Goal: Information Seeking & Learning: Learn about a topic

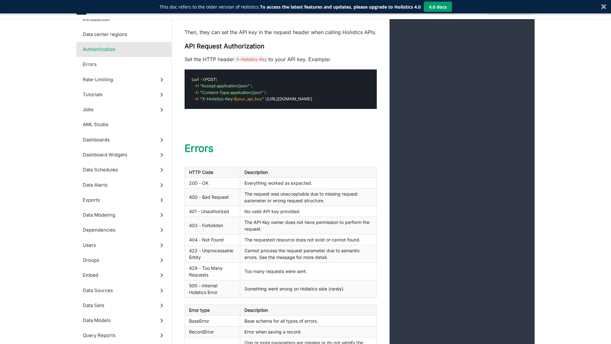
scroll to position [669, 0]
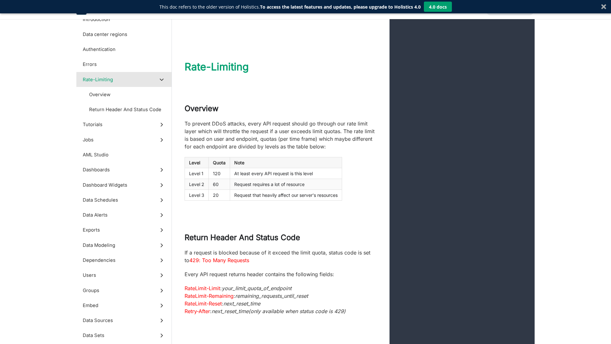
scroll to position [1401, 0]
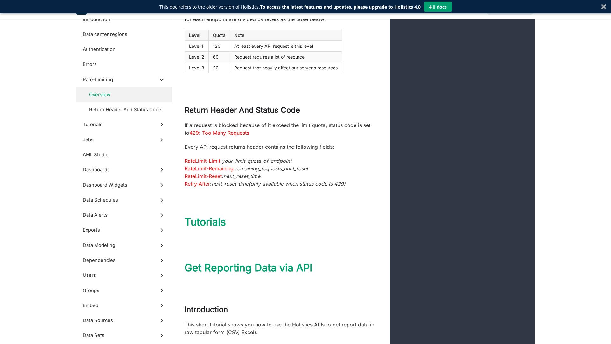
scroll to position [1528, 0]
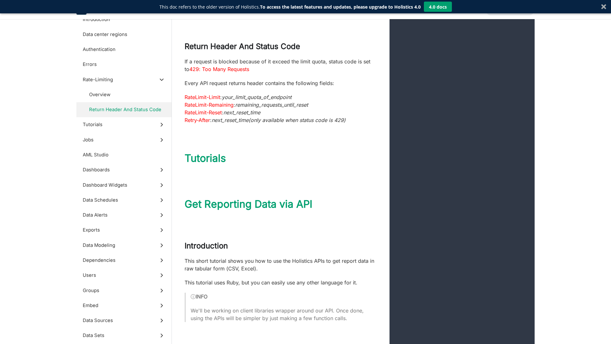
scroll to position [1592, 0]
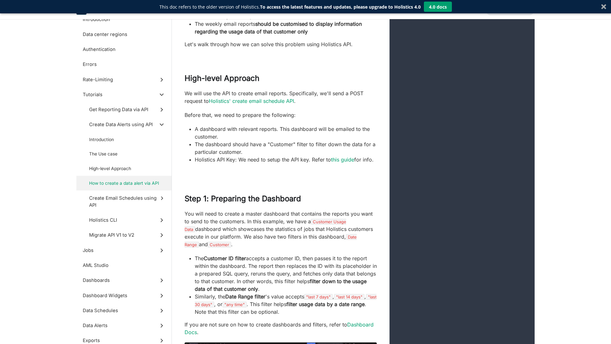
scroll to position [6082, 0]
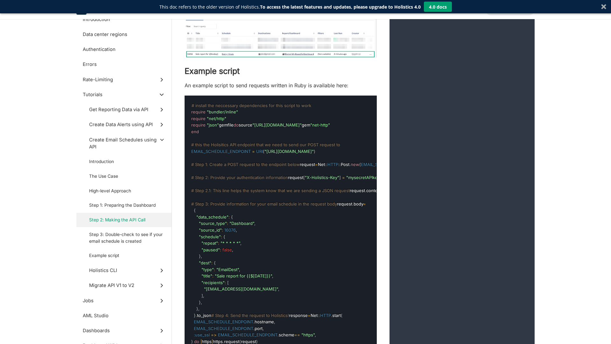
scroll to position [7515, 0]
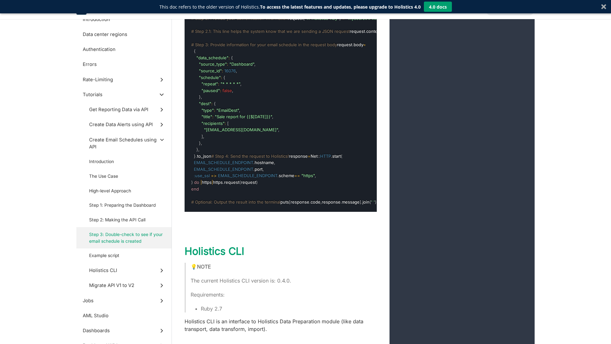
scroll to position [7674, 0]
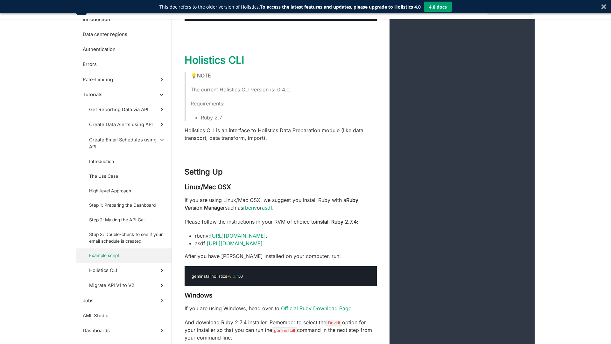
scroll to position [7833, 0]
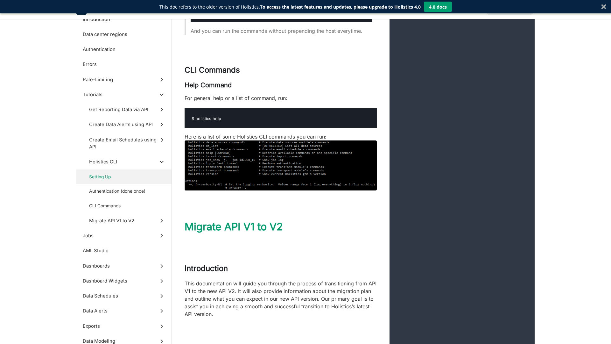
scroll to position [8502, 0]
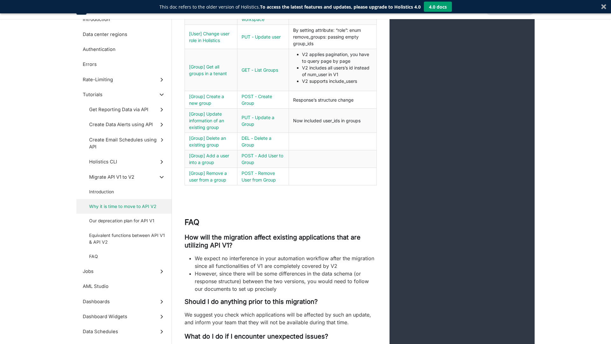
scroll to position [9330, 0]
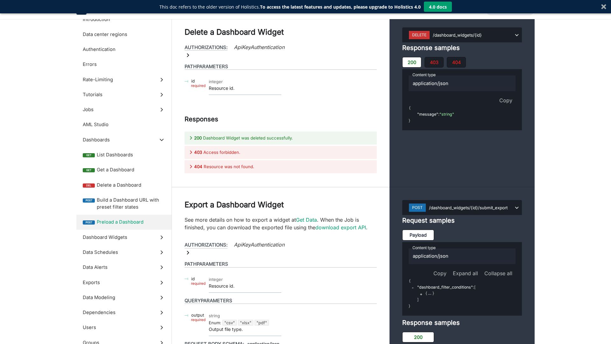
scroll to position [11909, 0]
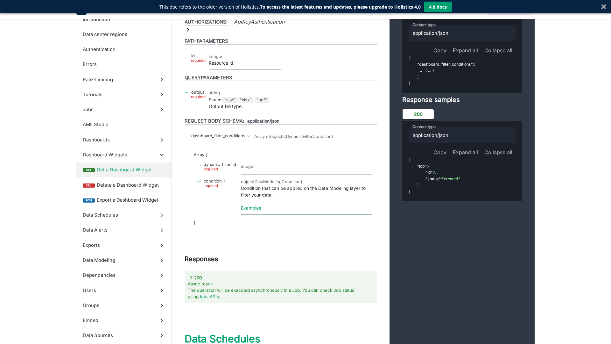
scroll to position [12132, 0]
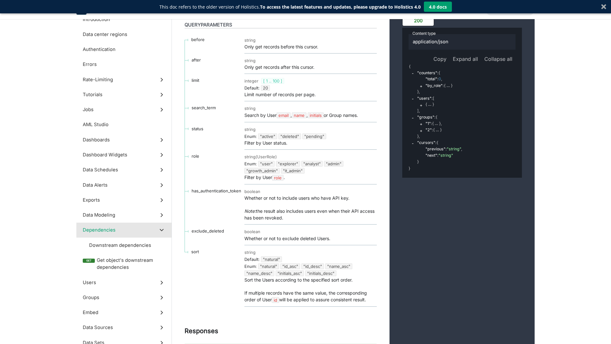
scroll to position [16621, 0]
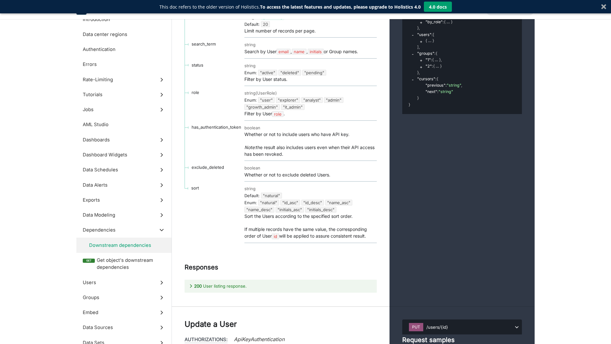
scroll to position [16685, 0]
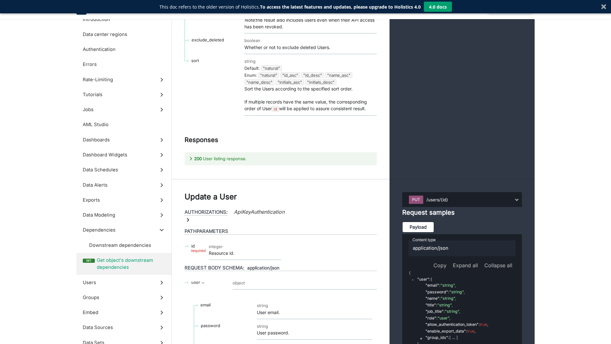
scroll to position [16780, 0]
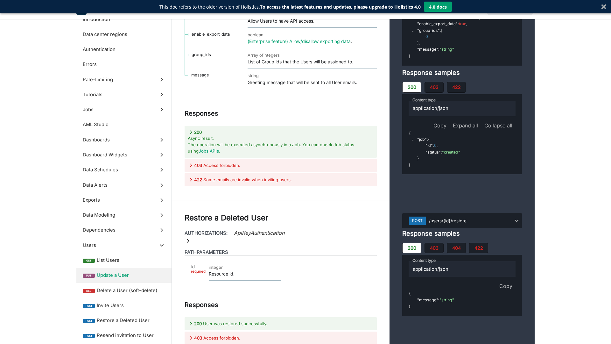
scroll to position [17736, 0]
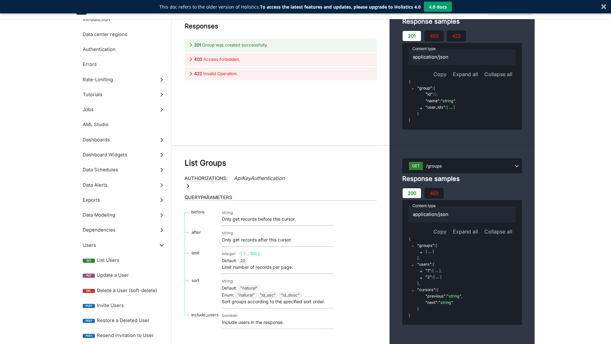
scroll to position [19105, 0]
